Goal: Use online tool/utility: Utilize a website feature to perform a specific function

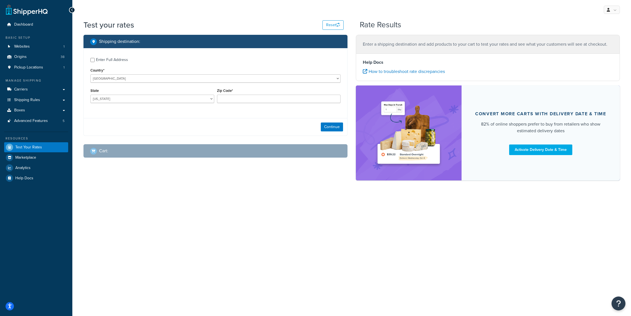
click at [264, 94] on div "Zip Code*" at bounding box center [279, 95] width 124 height 16
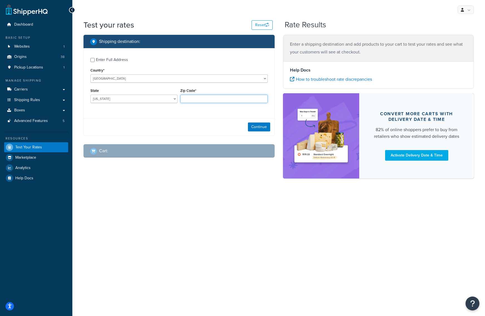
click at [222, 95] on input "Zip Code*" at bounding box center [223, 99] width 87 height 8
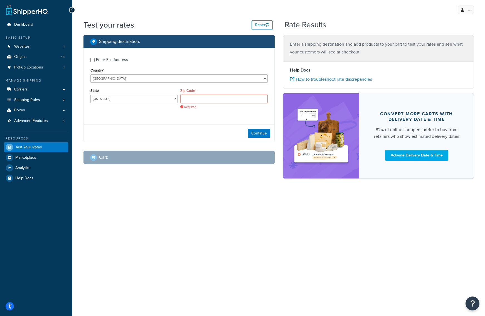
click at [195, 96] on input "Zip Code*" at bounding box center [223, 99] width 87 height 8
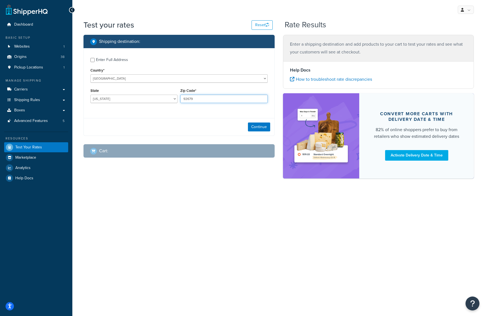
type input "92679"
click at [90, 95] on select "[US_STATE] [US_STATE] [US_STATE] [US_STATE] [US_STATE] Armed Forces Americas Ar…" at bounding box center [133, 99] width 87 height 8
select select "CA"
click option "[US_STATE]" at bounding box center [0, 0] width 0 height 0
click at [256, 128] on button "Continue" at bounding box center [259, 126] width 22 height 9
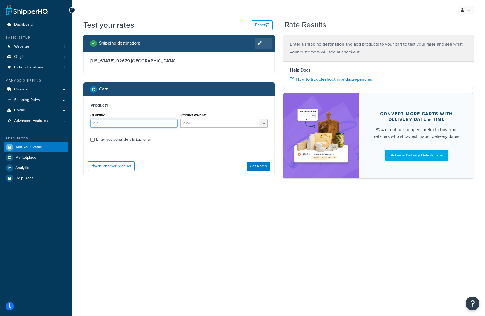
click at [136, 127] on input "Quantity*" at bounding box center [133, 123] width 87 height 8
type input "3"
type input "1.05"
click at [120, 140] on div "Enter additional details (optional)" at bounding box center [123, 139] width 55 height 8
click at [95, 140] on input "Enter additional details (optional)" at bounding box center [92, 139] width 4 height 4
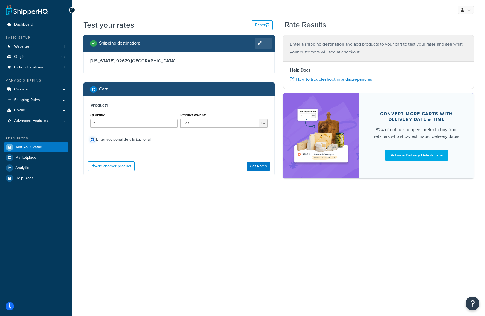
checkbox input "true"
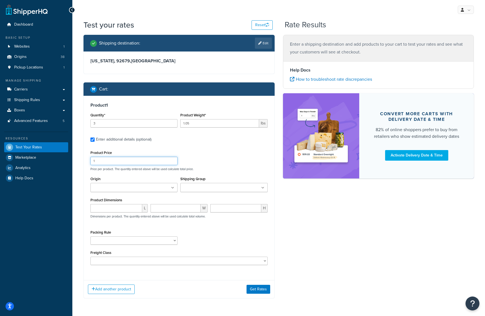
click at [138, 160] on input "1" at bounding box center [133, 161] width 87 height 8
type input "10"
click at [221, 188] on input "Shipping Group" at bounding box center [206, 188] width 49 height 6
click at [165, 188] on ul at bounding box center [133, 187] width 87 height 9
type input "pv"
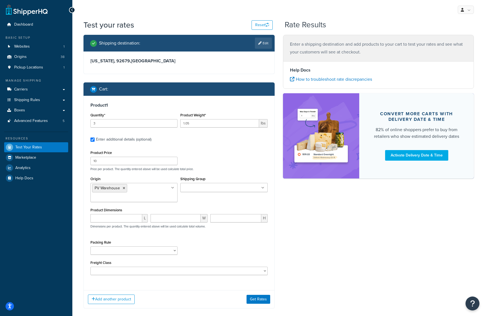
click at [206, 194] on div "Shipping Group 10 Inch Plant Markers 20 Inch Plant Markers Agribon LTL AHS AHS …" at bounding box center [224, 185] width 90 height 21
click at [206, 191] on input "Shipping Group" at bounding box center [206, 188] width 49 height 6
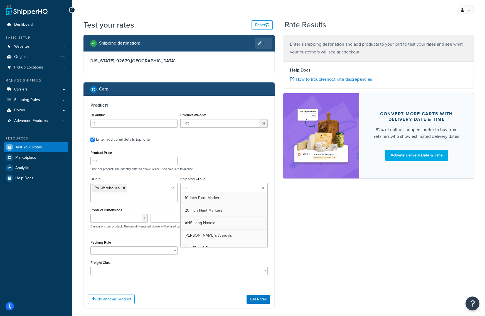
type input "[PERSON_NAME]"
click at [90, 246] on select "1 Gallon 10 Inch Plant Markers 20 Inch Plant Markers AHS 4 claw GO500 AHS 5 Gal…" at bounding box center [133, 250] width 87 height 8
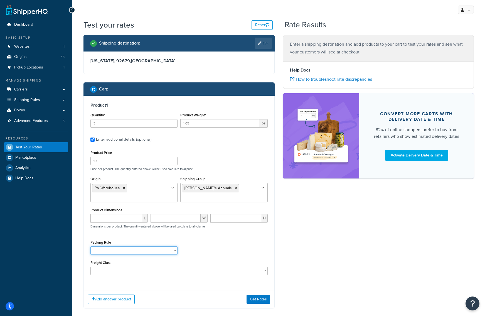
select select "84863"
click option "[PERSON_NAME]'s Annuals" at bounding box center [0, 0] width 0 height 0
click at [112, 298] on button "Add another product" at bounding box center [111, 298] width 47 height 9
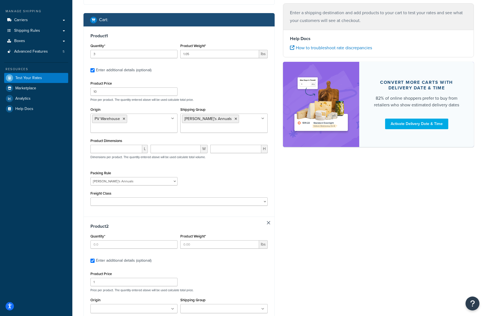
scroll to position [126, 0]
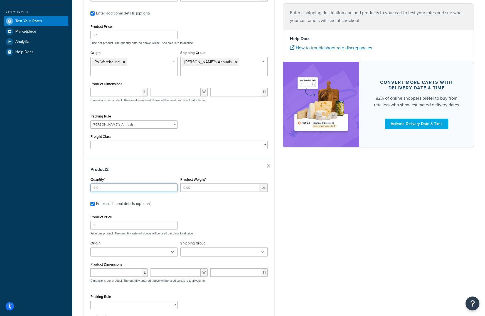
click at [135, 188] on input "Quantity*" at bounding box center [133, 187] width 87 height 8
type input "10"
type input "0.25"
click at [129, 274] on input "number" at bounding box center [116, 272] width 52 height 8
type input "5"
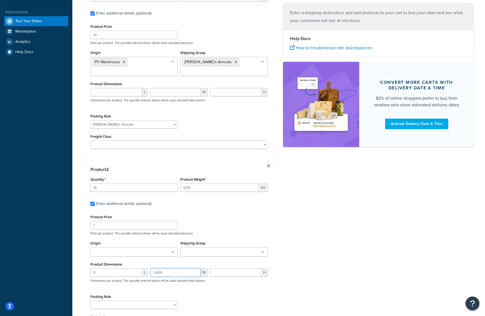
type input "2.625"
click at [230, 275] on input "number" at bounding box center [235, 272] width 51 height 8
type input "0.1"
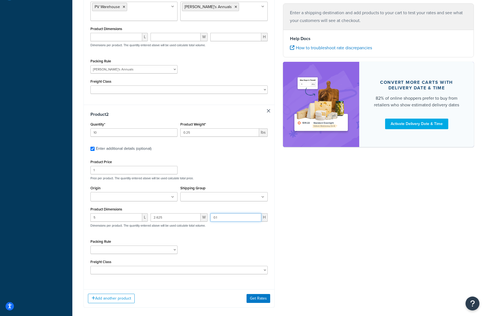
scroll to position [210, 0]
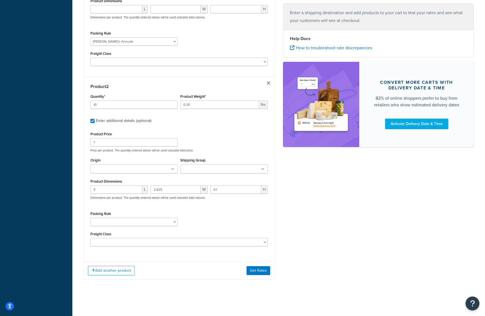
click at [227, 167] on input "Shipping Group" at bounding box center [206, 169] width 49 height 6
click at [152, 169] on ul at bounding box center [133, 168] width 87 height 9
type input "pv"
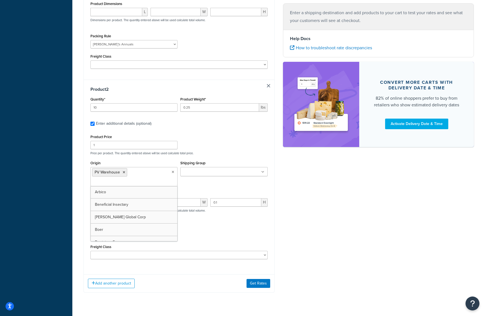
click at [212, 169] on ul at bounding box center [223, 171] width 87 height 9
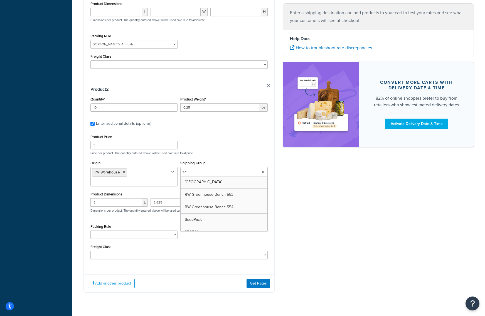
type input "see"
type input "slip"
click at [298, 202] on div "Shipping destination : Edit [US_STATE], 92679 , [GEOGRAPHIC_DATA] Cart : Produc…" at bounding box center [278, 65] width 398 height 472
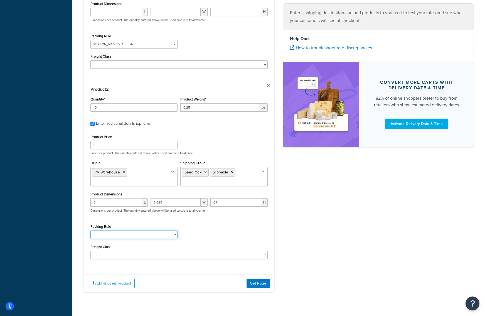
click at [90, 230] on select "1 Gallon 10 Inch Plant Markers 20 Inch Plant Markers AHS 4 claw GO500 AHS 5 Gal…" at bounding box center [133, 234] width 87 height 8
select select "23050"
click option "Slippable" at bounding box center [0, 0] width 0 height 0
click at [257, 282] on button "Get Rates" at bounding box center [258, 283] width 24 height 9
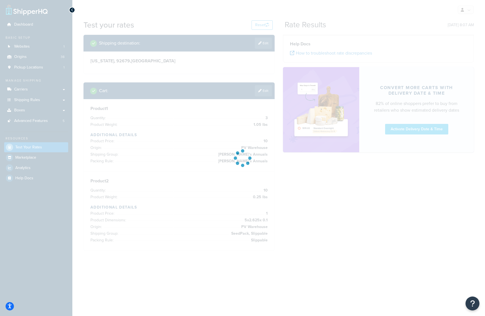
scroll to position [0, 0]
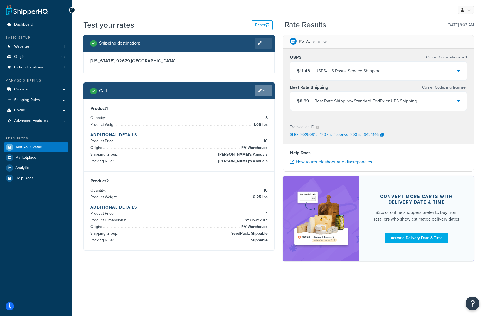
click at [255, 95] on link "Edit" at bounding box center [263, 90] width 17 height 11
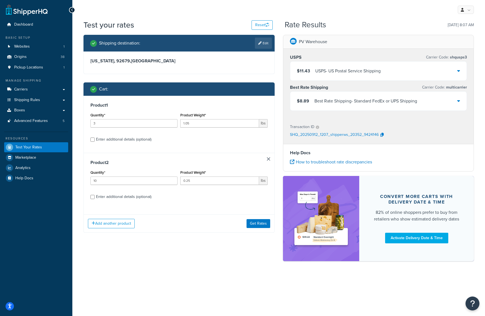
click at [144, 159] on div "Product 2 Quantity* 10 Product Weight* 0.25 lbs Enter additional details (optio…" at bounding box center [179, 181] width 190 height 57
click at [142, 142] on div "Enter additional details (optional)" at bounding box center [123, 139] width 55 height 8
click at [95, 142] on input "Enter additional details (optional)" at bounding box center [92, 139] width 4 height 4
checkbox input "true"
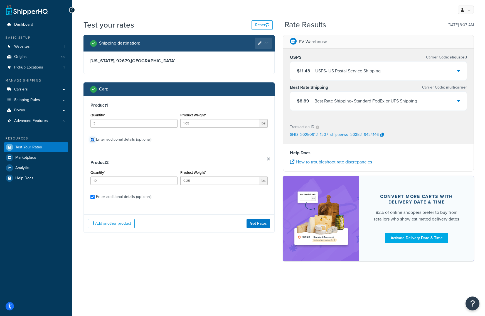
select select "84863"
select select "23050"
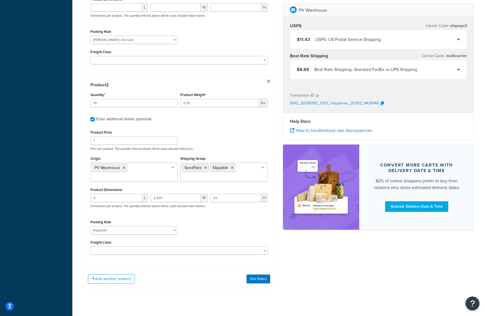
scroll to position [220, 0]
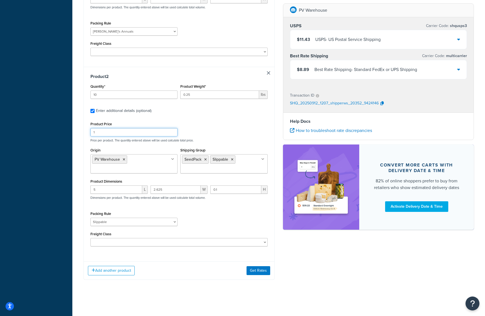
click at [143, 128] on input "1" at bounding box center [133, 132] width 87 height 8
type input "4"
click at [264, 274] on button "Get Rates" at bounding box center [258, 270] width 24 height 9
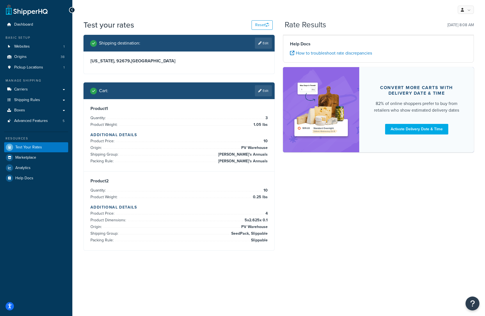
scroll to position [0, 0]
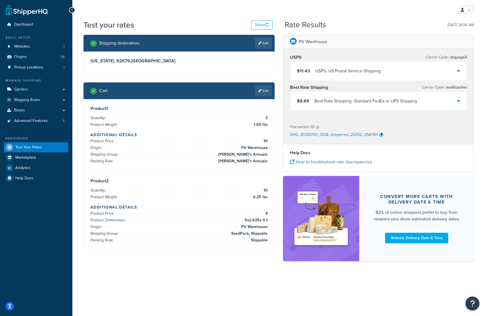
click at [323, 71] on div "USPS - US Postal Service Shipping" at bounding box center [347, 71] width 65 height 8
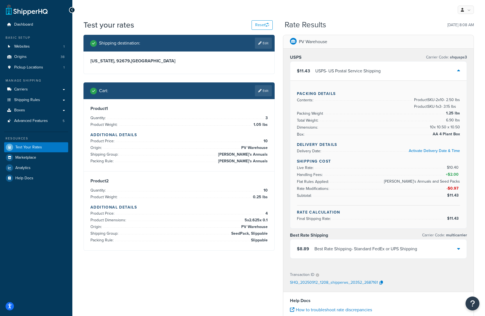
click at [272, 48] on div "Shipping destination : Edit" at bounding box center [178, 43] width 191 height 17
click at [269, 48] on link "Edit" at bounding box center [263, 43] width 17 height 11
select select "CA"
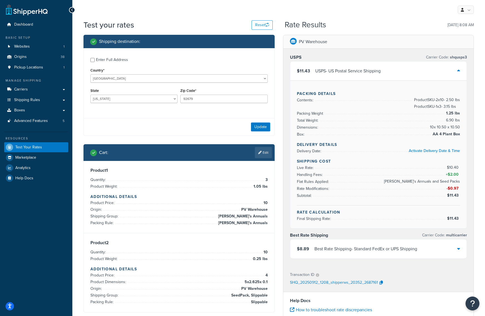
click at [108, 60] on div "Enter Full Address" at bounding box center [112, 60] width 32 height 8
click at [95, 60] on input "Enter Full Address" at bounding box center [92, 60] width 4 height 4
checkbox input "true"
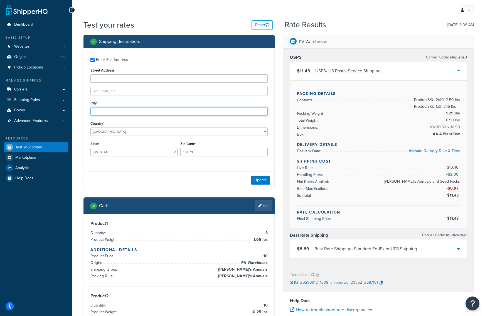
click at [123, 113] on input "City" at bounding box center [178, 111] width 177 height 8
type input "V"
type input "Coto de Caza"
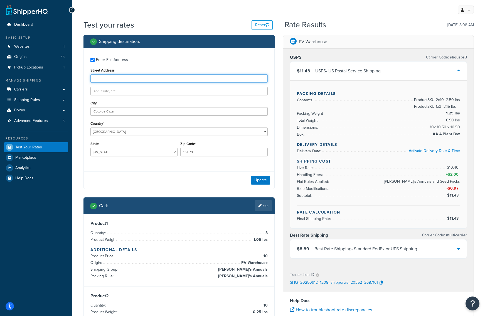
click at [141, 76] on input "Street Address" at bounding box center [178, 78] width 177 height 8
type input "[STREET_ADDRESS][PERSON_NAME]"
click at [260, 184] on button "Update" at bounding box center [260, 179] width 19 height 9
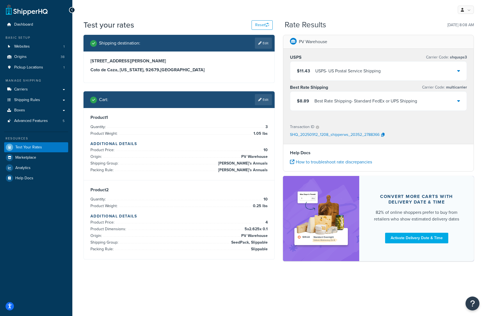
click at [308, 107] on div "$8.89 Best Rate Shipping - Standard FedEx or UPS Shipping" at bounding box center [378, 100] width 177 height 19
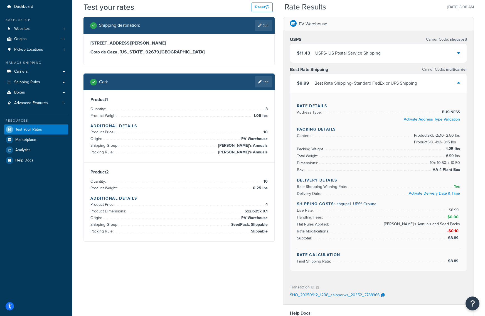
scroll to position [18, 0]
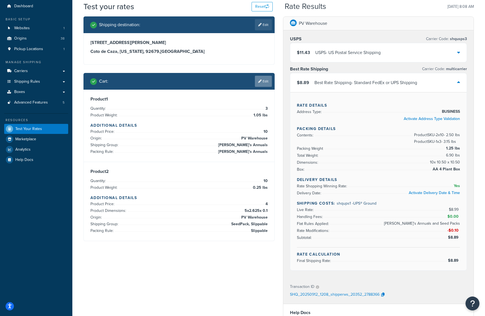
click at [261, 77] on link "Edit" at bounding box center [263, 81] width 17 height 11
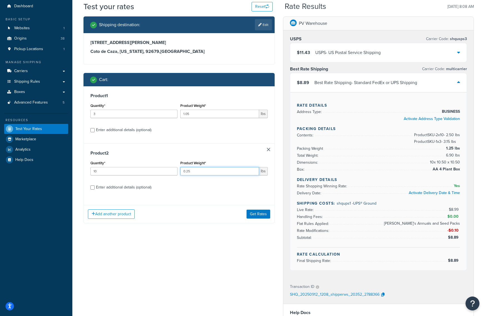
click at [186, 173] on input "0.25" at bounding box center [219, 171] width 78 height 8
type input "0.025"
click at [255, 214] on button "Get Rates" at bounding box center [258, 213] width 24 height 9
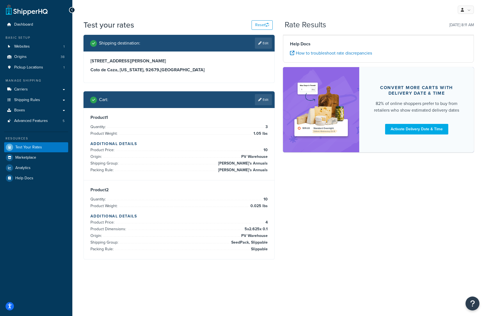
scroll to position [0, 0]
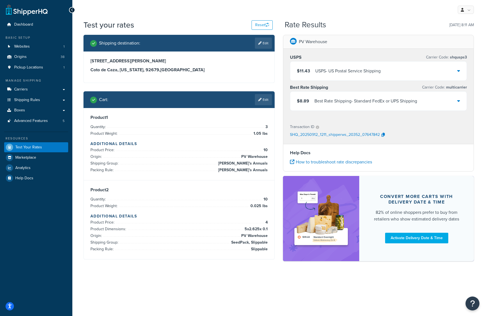
click at [331, 103] on div "Best Rate Shipping - Standard FedEx or UPS Shipping" at bounding box center [365, 101] width 103 height 8
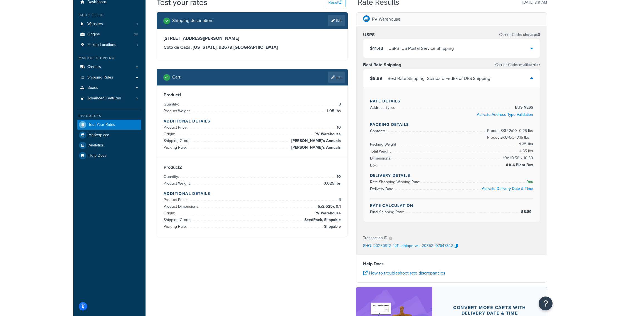
scroll to position [23, 0]
